Goal: Task Accomplishment & Management: Manage account settings

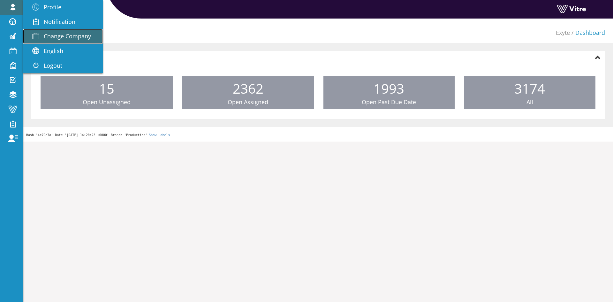
click at [94, 39] on link "Change Company" at bounding box center [63, 36] width 80 height 15
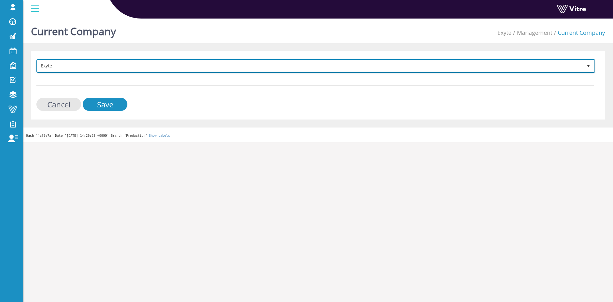
click at [117, 63] on span "Exyte" at bounding box center [309, 65] width 545 height 11
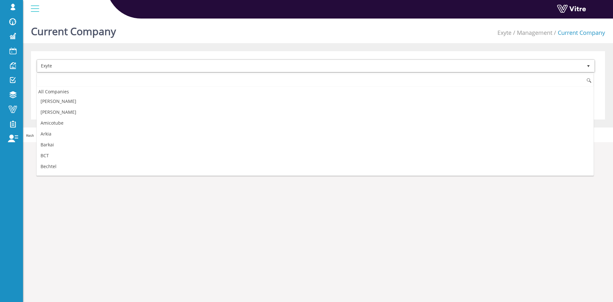
scroll to position [161, 0]
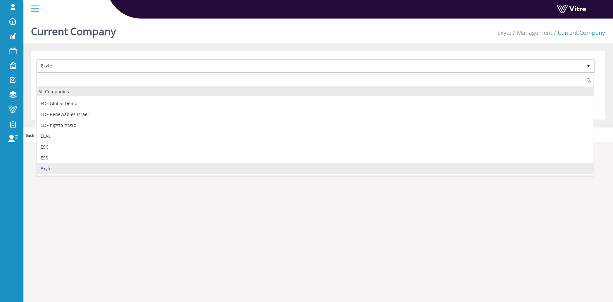
click at [106, 91] on div "All Companies" at bounding box center [315, 91] width 557 height 9
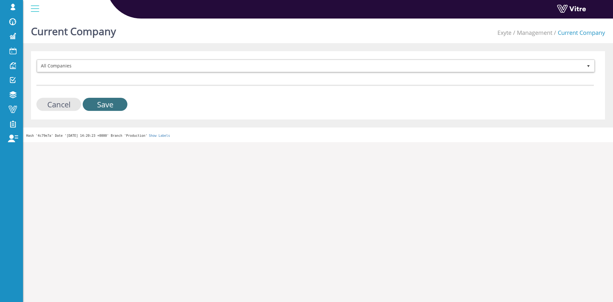
click at [110, 103] on input "Save" at bounding box center [105, 104] width 45 height 13
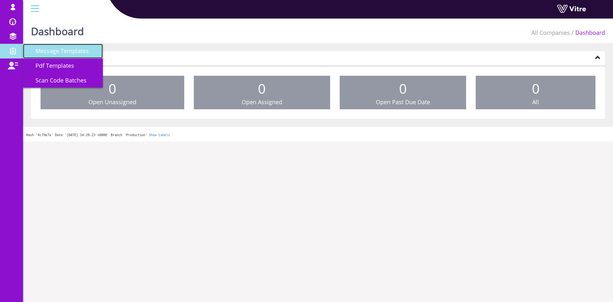
drag, startPoint x: 58, startPoint y: 51, endPoint x: 126, endPoint y: 41, distance: 68.2
click at [58, 51] on span "Message Templates" at bounding box center [58, 51] width 61 height 8
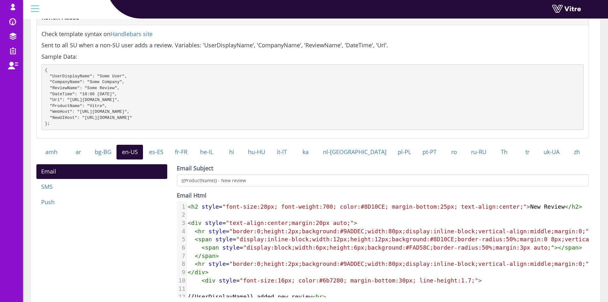
scroll to position [128, 0]
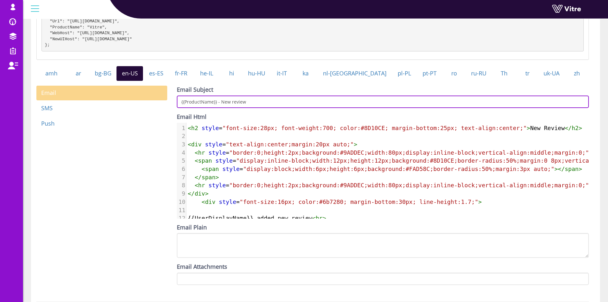
drag, startPoint x: 275, startPoint y: 106, endPoint x: 104, endPoint y: 105, distance: 170.9
click at [104, 105] on div "Email SMS Push Email Subject {{ProductName}} - New review Email Html ​ x 1 < h2…" at bounding box center [313, 188] width 562 height 204
